Goal: Use online tool/utility: Utilize a website feature to perform a specific function

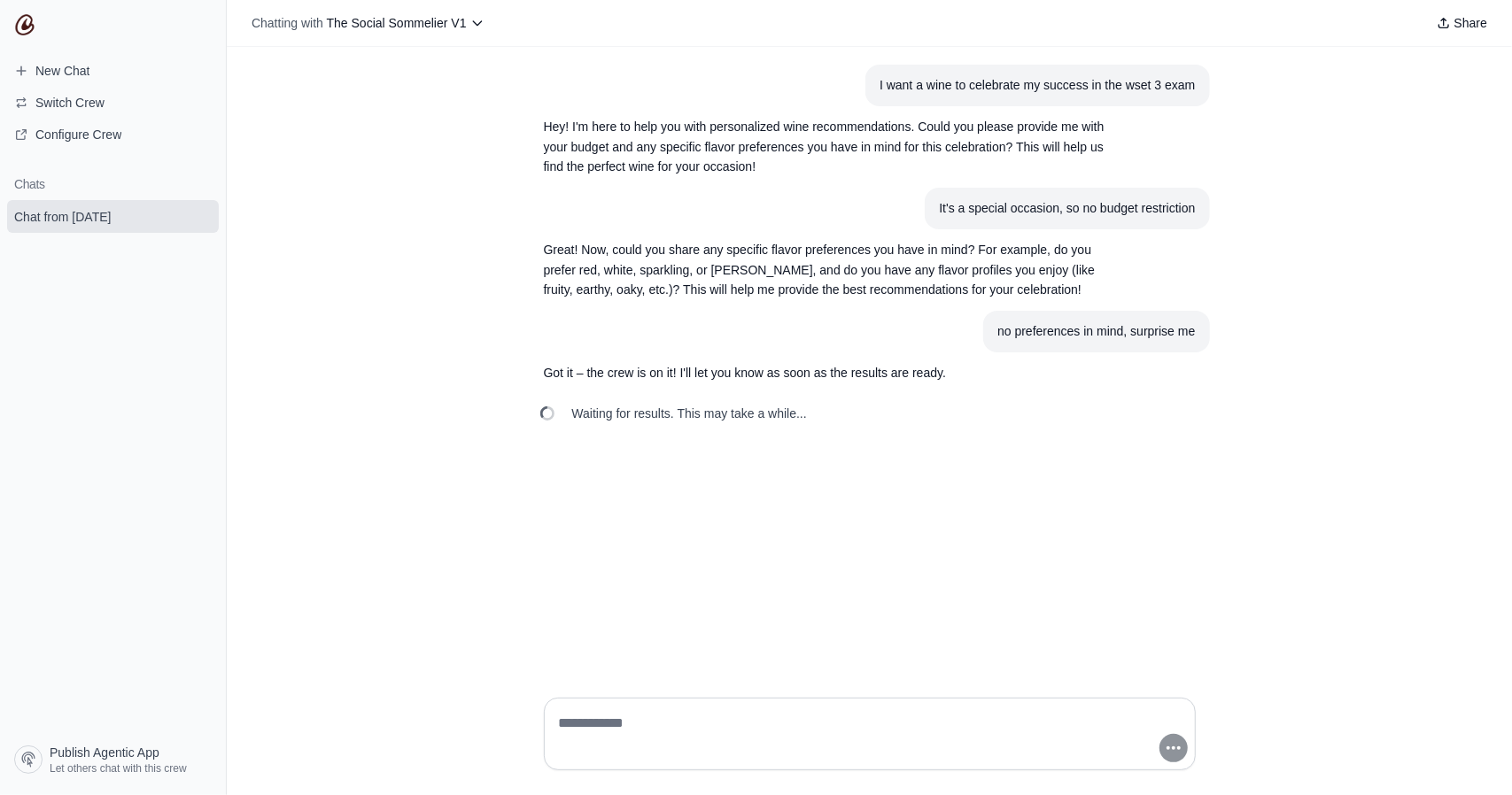
drag, startPoint x: 788, startPoint y: 707, endPoint x: 702, endPoint y: 725, distance: 87.9
click at [702, 725] on div at bounding box center [869, 734] width 652 height 73
click at [702, 725] on textarea at bounding box center [863, 734] width 618 height 49
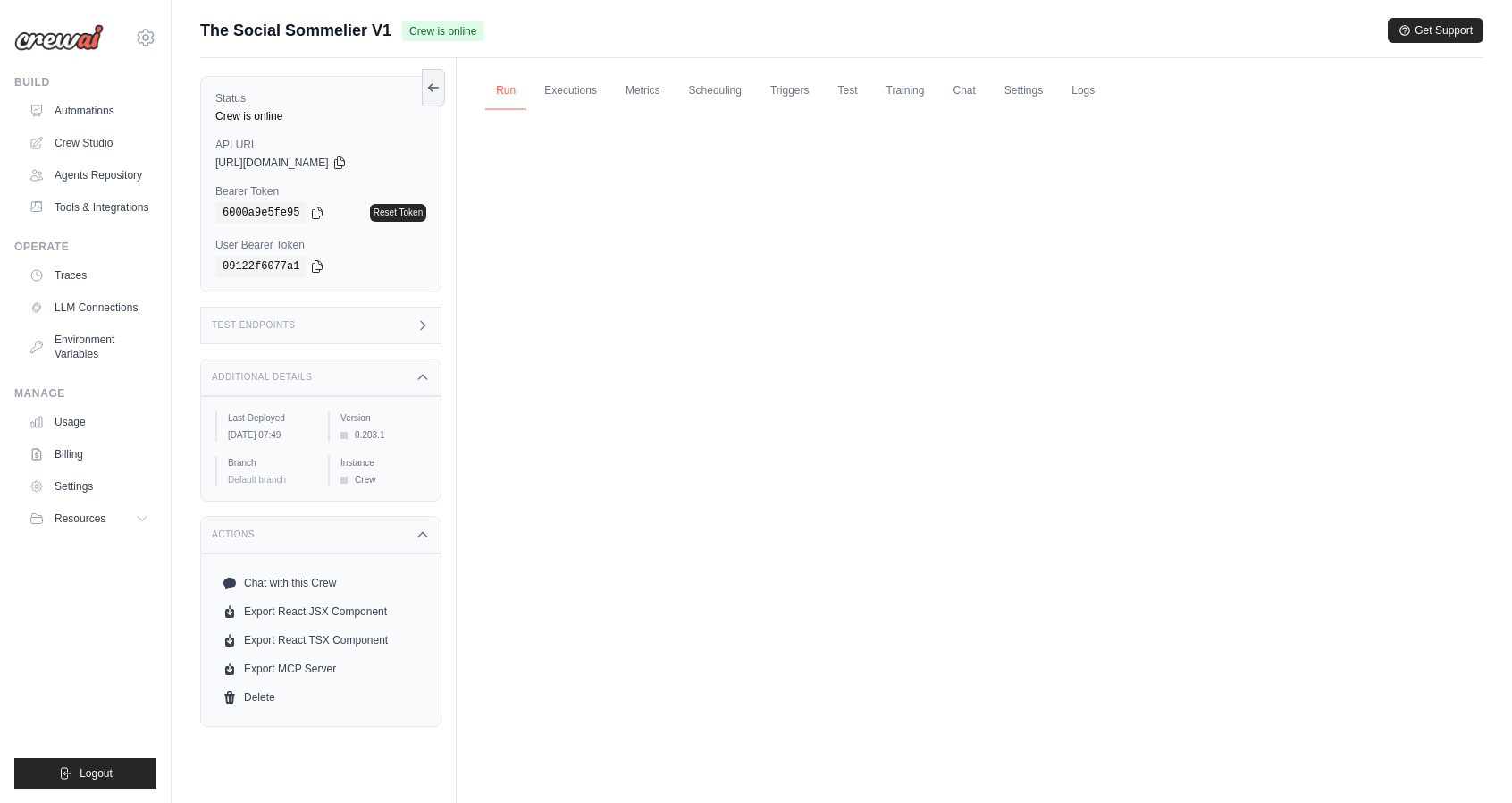
click at [508, 100] on link "Run" at bounding box center [505, 92] width 41 height 38
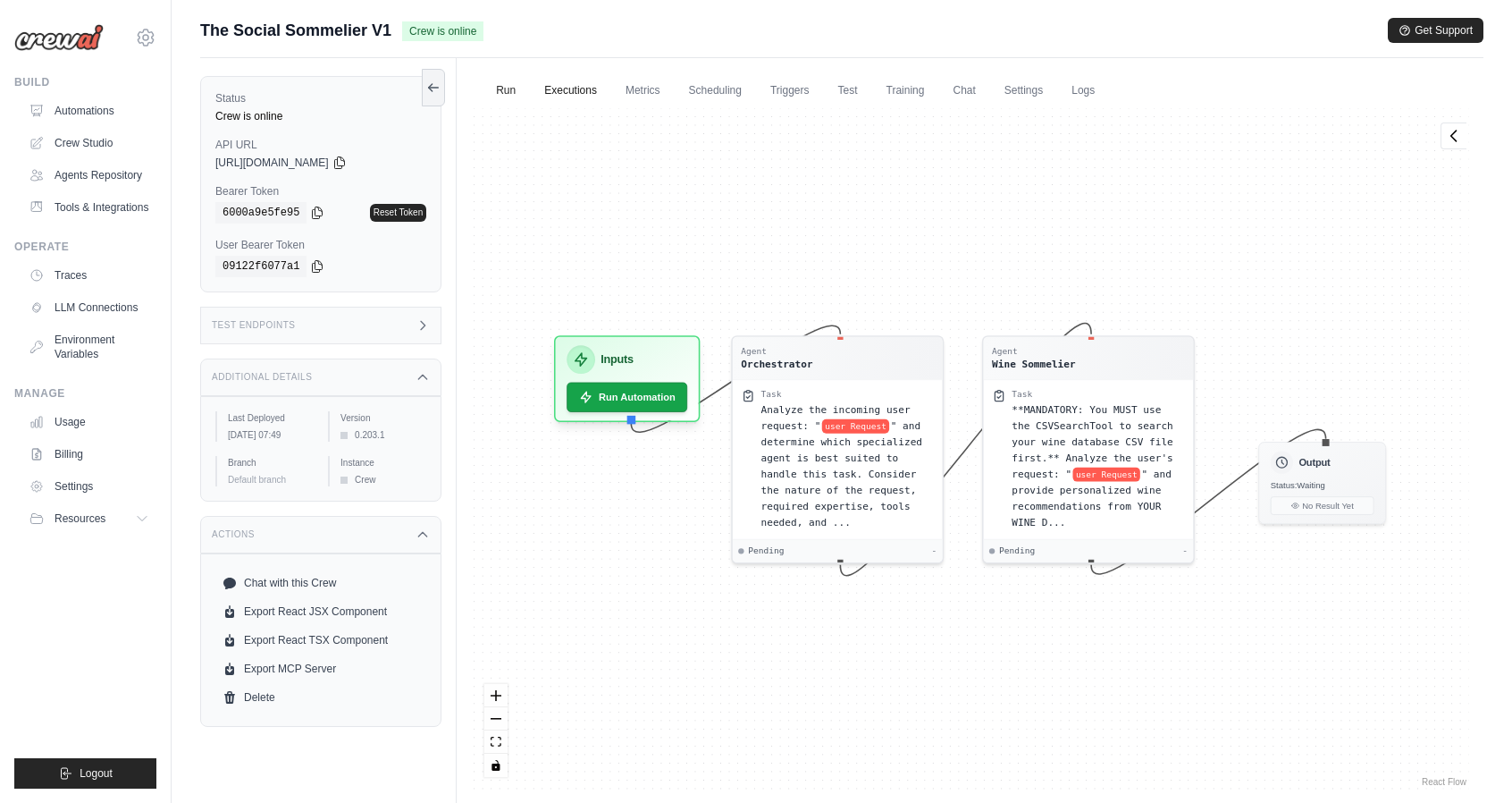
click at [570, 94] on link "Executions" at bounding box center [570, 92] width 75 height 38
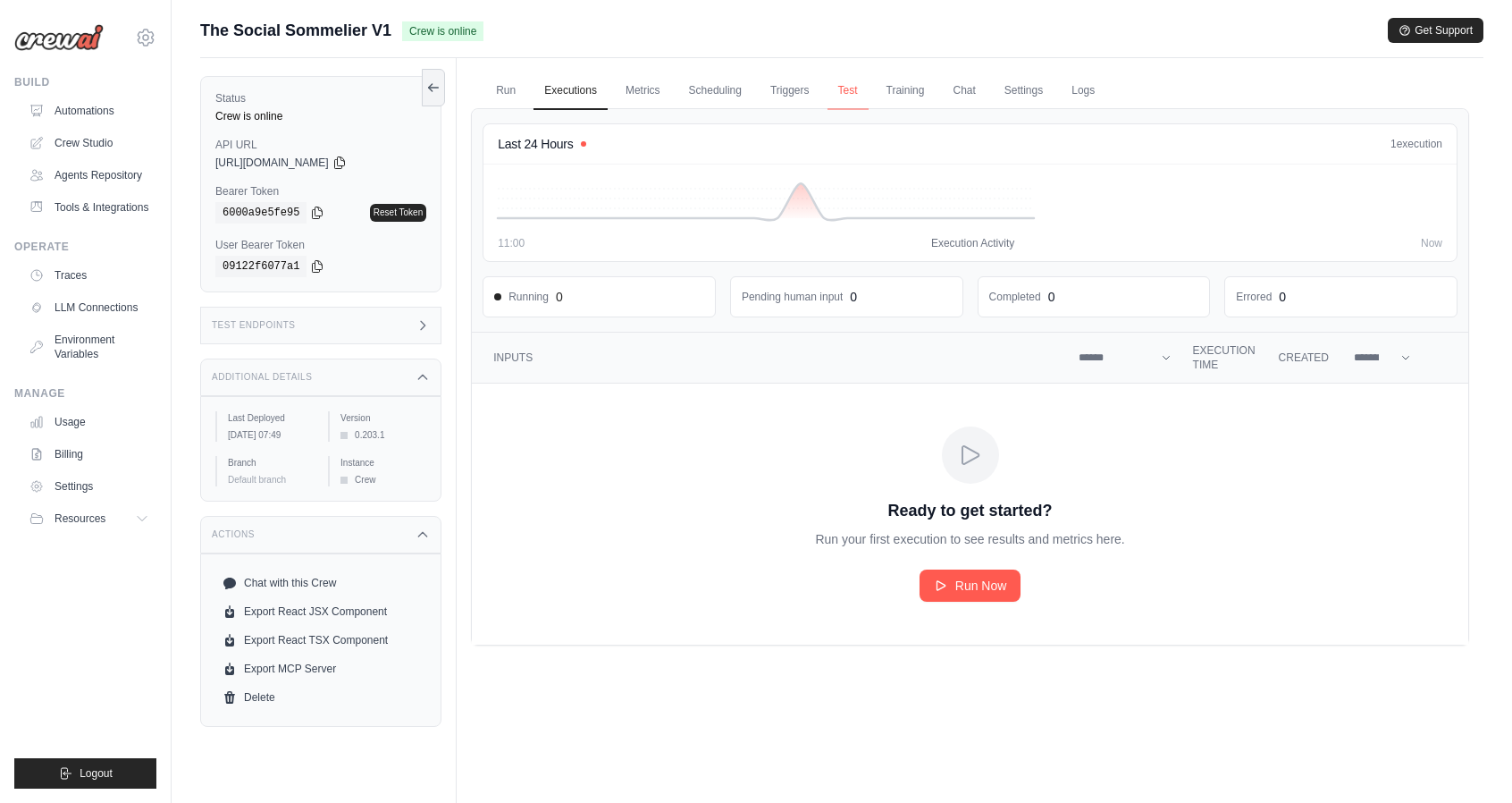
click at [855, 92] on link "Test" at bounding box center [848, 92] width 41 height 38
